Goal: Navigation & Orientation: Find specific page/section

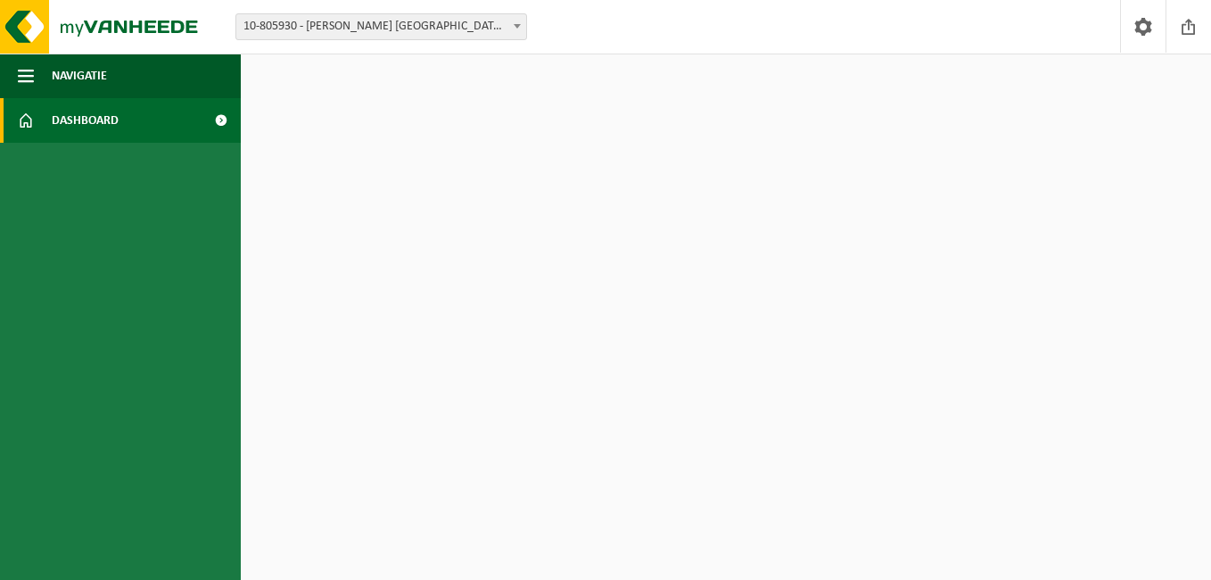
click at [136, 122] on link "Dashboard" at bounding box center [120, 120] width 241 height 45
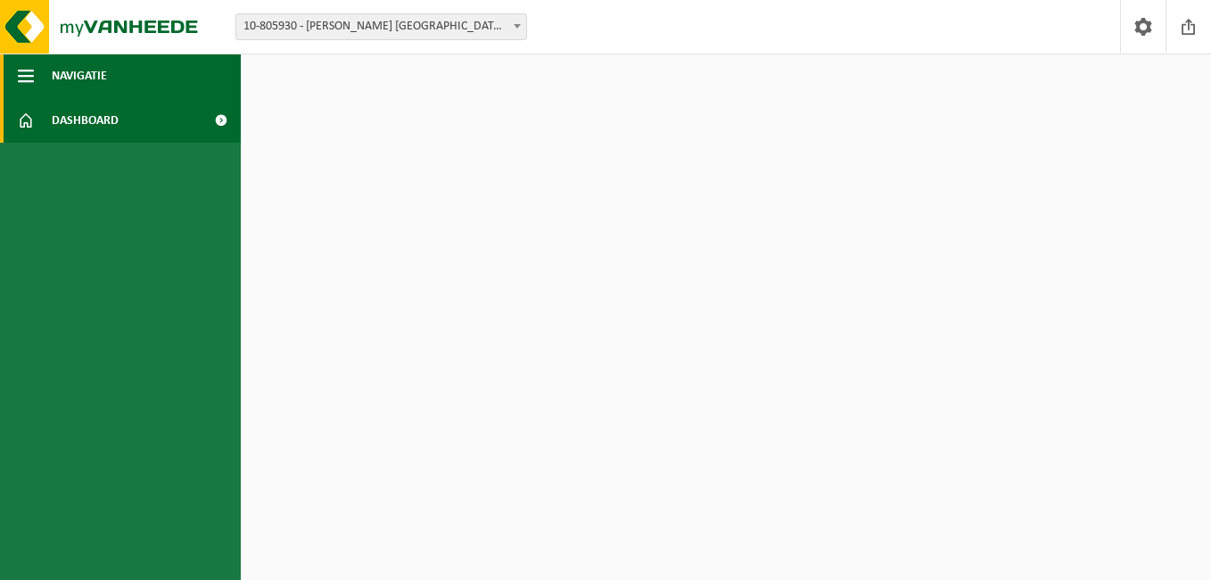
click at [79, 80] on span "Navigatie" at bounding box center [79, 76] width 55 height 45
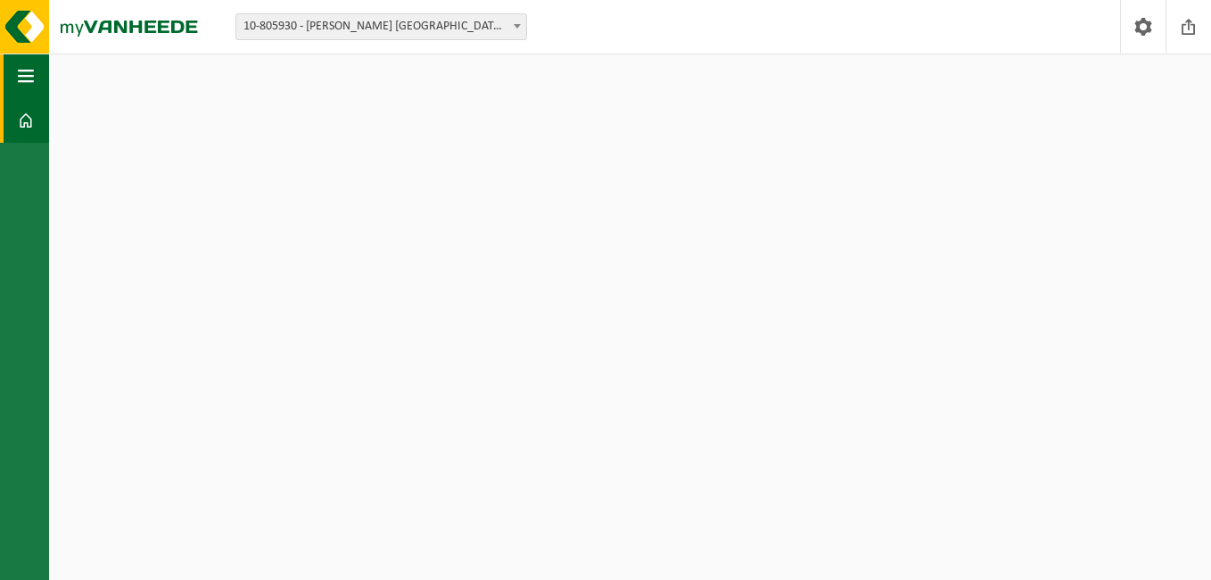
click at [79, 80] on html "Vestiging: 10-805930 - [PERSON_NAME] [GEOGRAPHIC_DATA] [GEOGRAPHIC_DATA] - MERK…" at bounding box center [605, 290] width 1211 height 580
click at [16, 80] on button "Navigatie" at bounding box center [24, 76] width 49 height 45
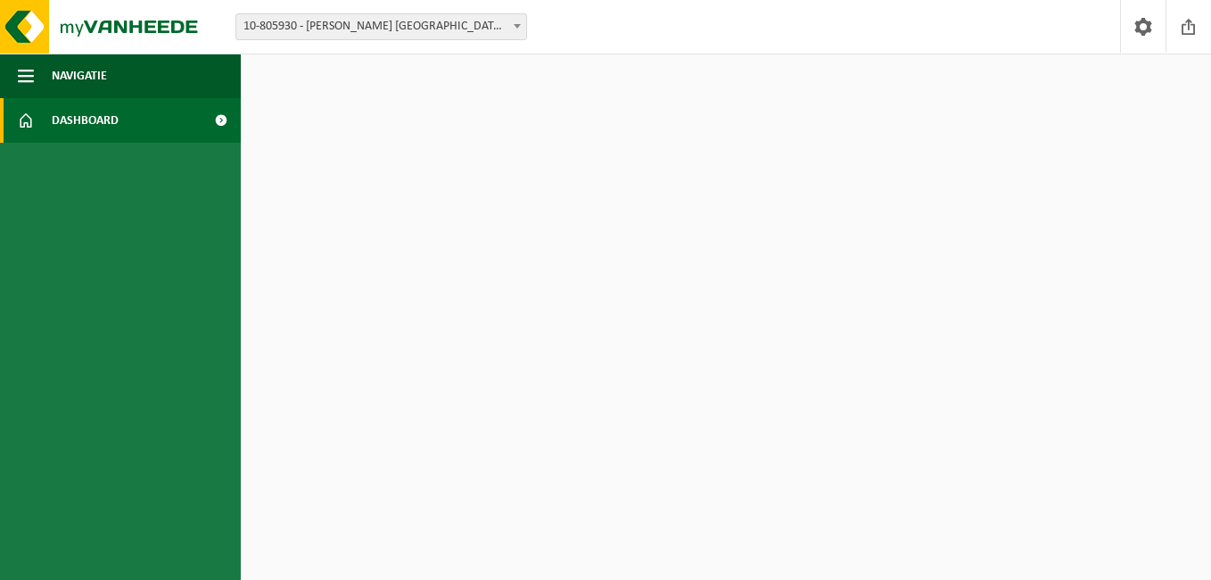
click at [502, 11] on div "Vestiging: 10-805930 - [PERSON_NAME] [GEOGRAPHIC_DATA] [GEOGRAPHIC_DATA] - MERK…" at bounding box center [605, 27] width 1211 height 54
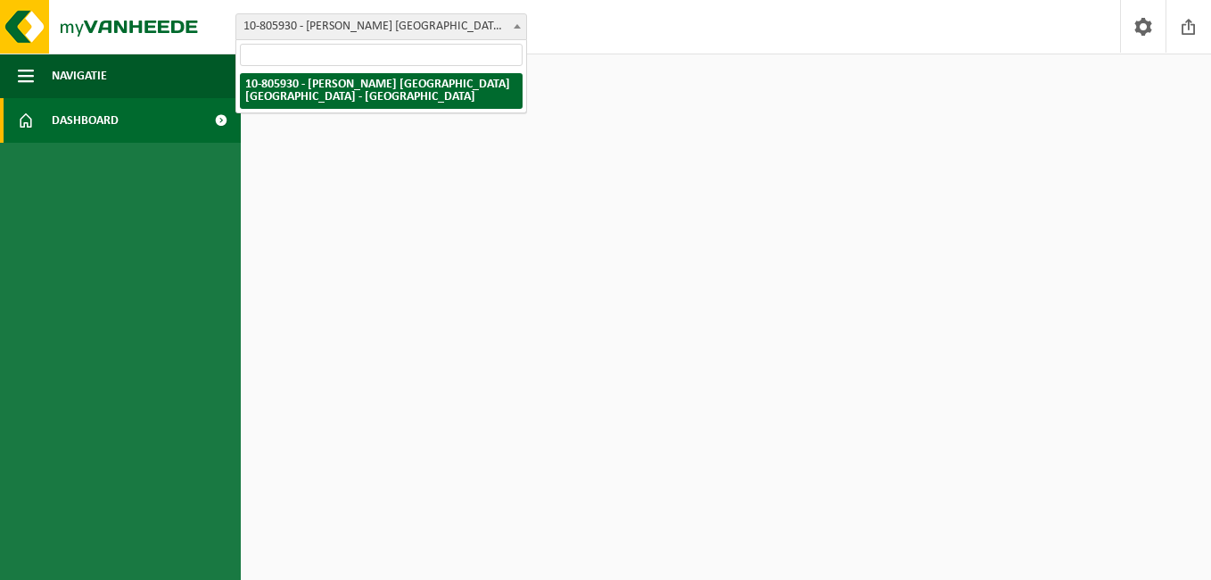
click at [503, 22] on span "10-805930 - [PERSON_NAME] [GEOGRAPHIC_DATA] [GEOGRAPHIC_DATA] - [GEOGRAPHIC_DAT…" at bounding box center [381, 26] width 290 height 25
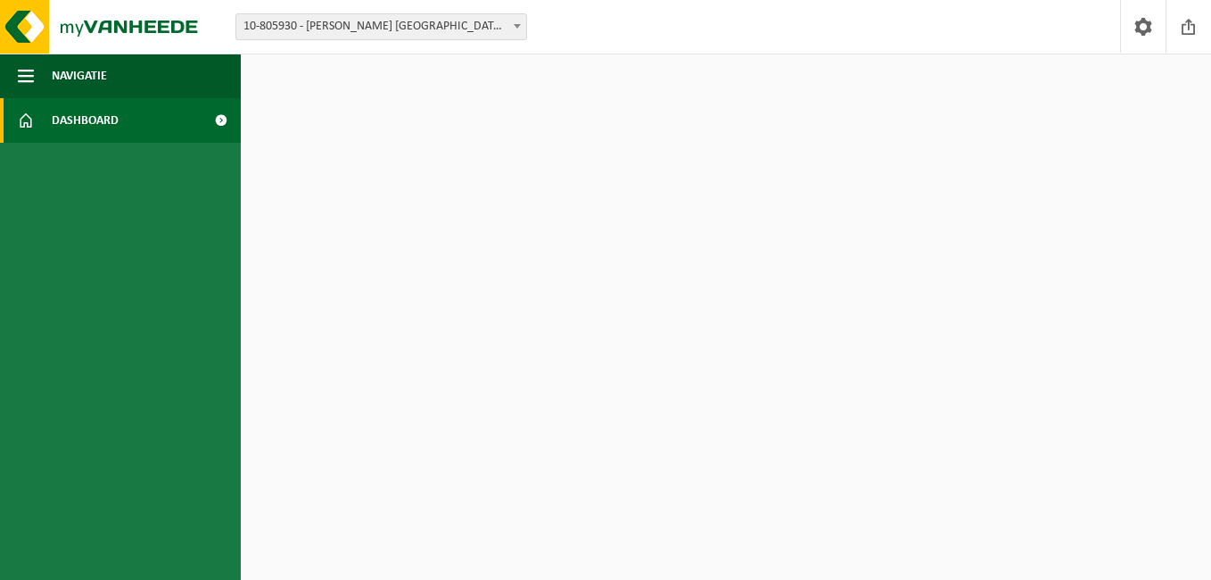
click at [169, 113] on link "Dashboard" at bounding box center [120, 120] width 241 height 45
click at [219, 115] on span at bounding box center [221, 120] width 40 height 45
click at [1196, 21] on span at bounding box center [1188, 26] width 27 height 53
